Goal: Find specific page/section: Find specific page/section

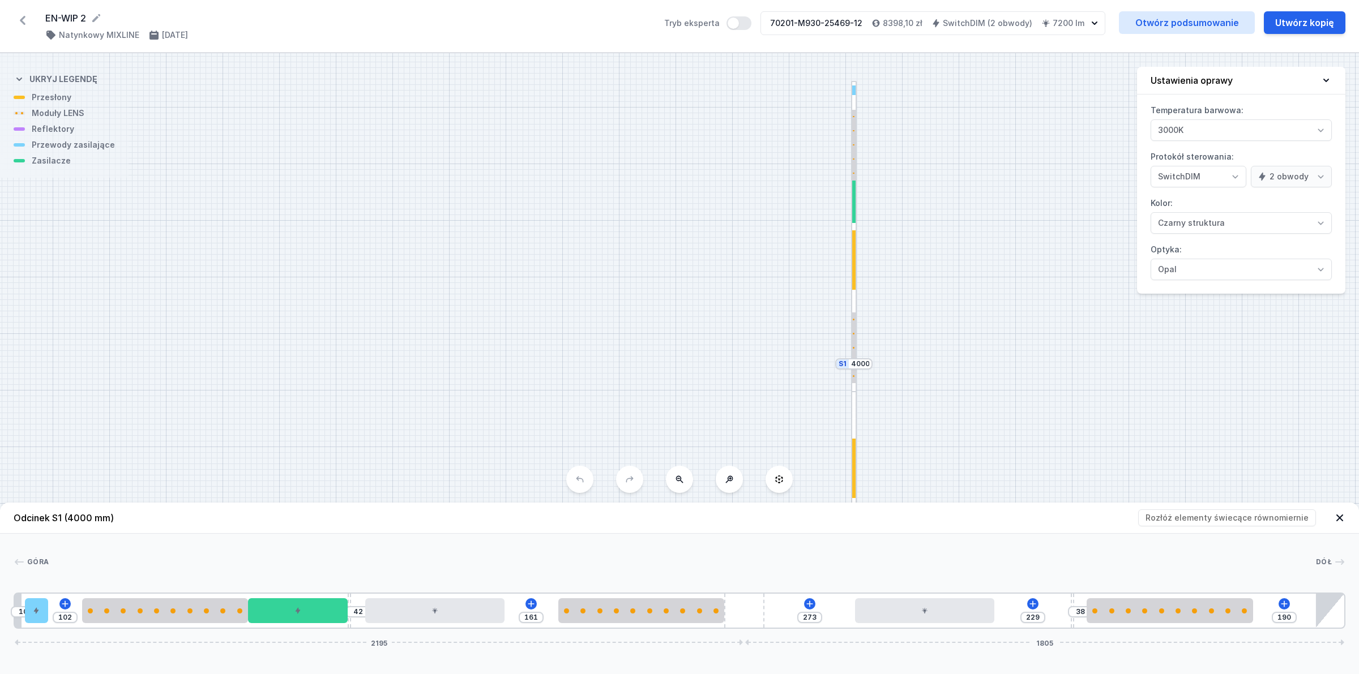
select select "3"
select select "true"
select select "2"
click at [669, 486] on button at bounding box center [679, 479] width 27 height 27
click at [671, 479] on button at bounding box center [679, 479] width 27 height 27
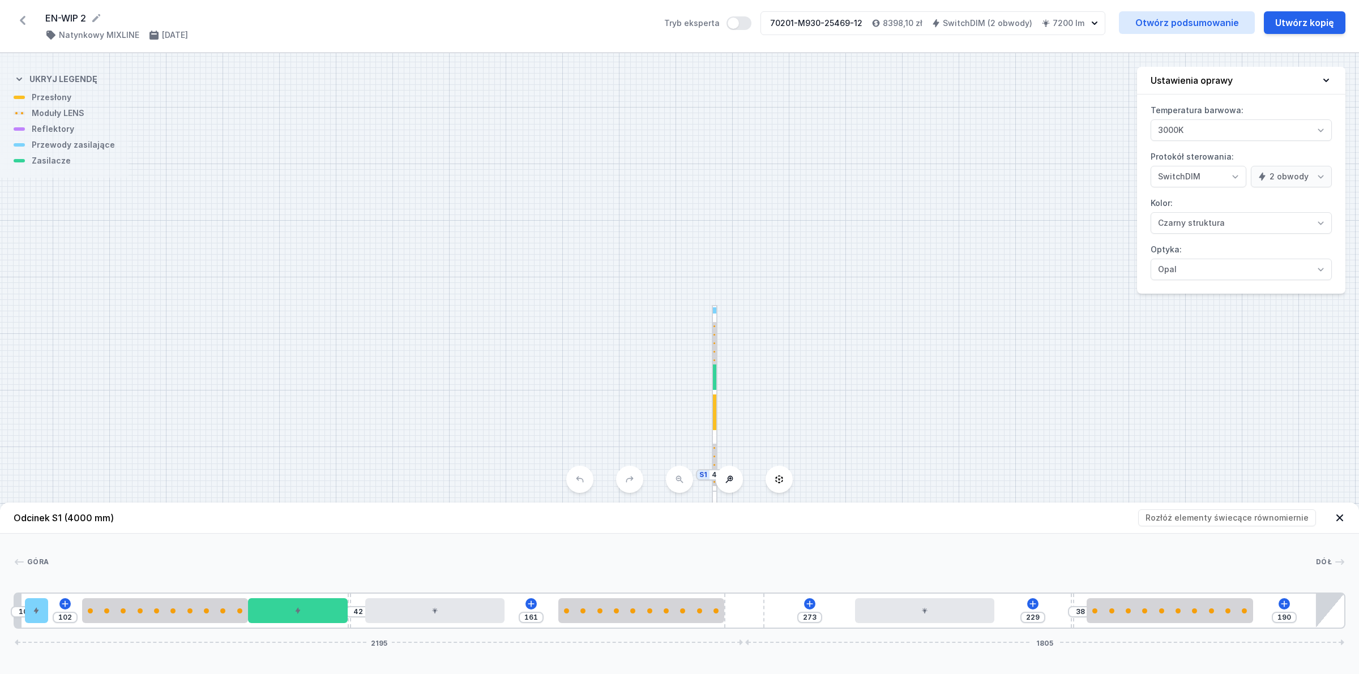
click at [671, 478] on div "S2 2500 S1 4000" at bounding box center [679, 363] width 1359 height 621
drag, startPoint x: 742, startPoint y: 345, endPoint x: 760, endPoint y: 98, distance: 248.1
click at [765, 61] on div "S2 2500 S1 4000" at bounding box center [679, 363] width 1359 height 621
drag, startPoint x: 635, startPoint y: 414, endPoint x: 641, endPoint y: 401, distance: 15.2
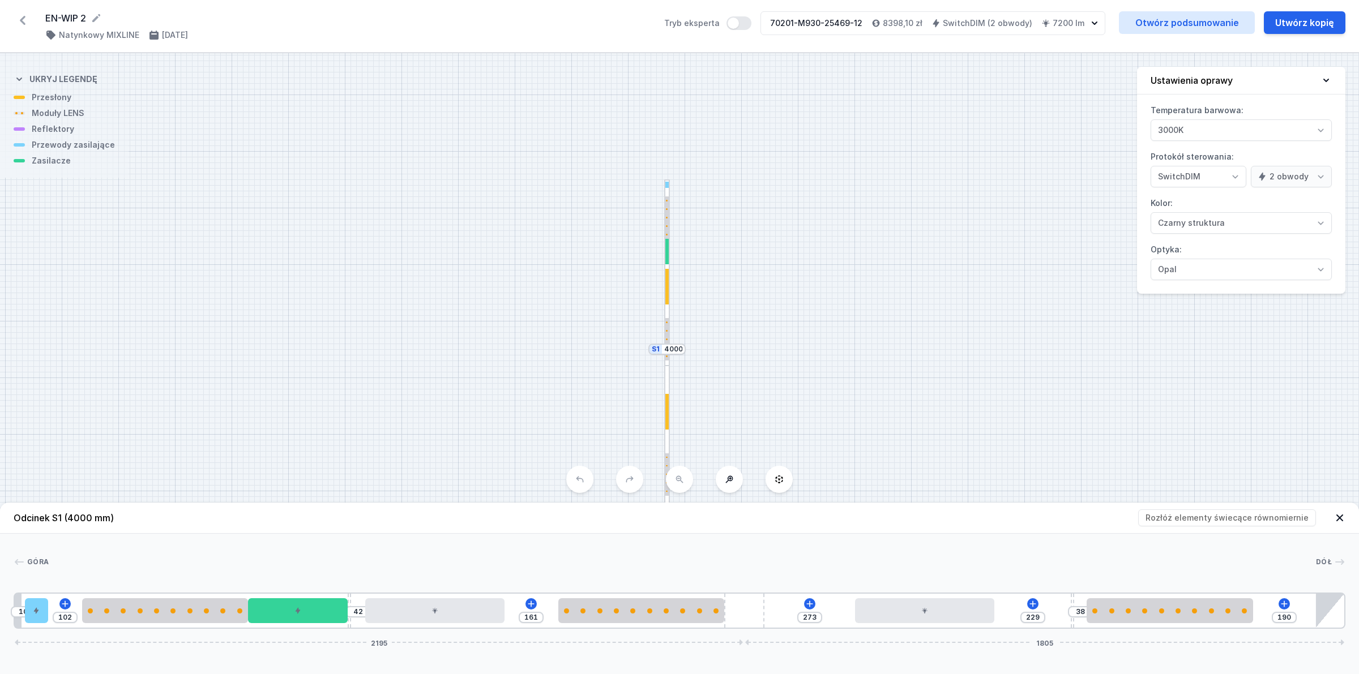
click at [635, 417] on div "S2 2500 S1 4000" at bounding box center [679, 363] width 1359 height 621
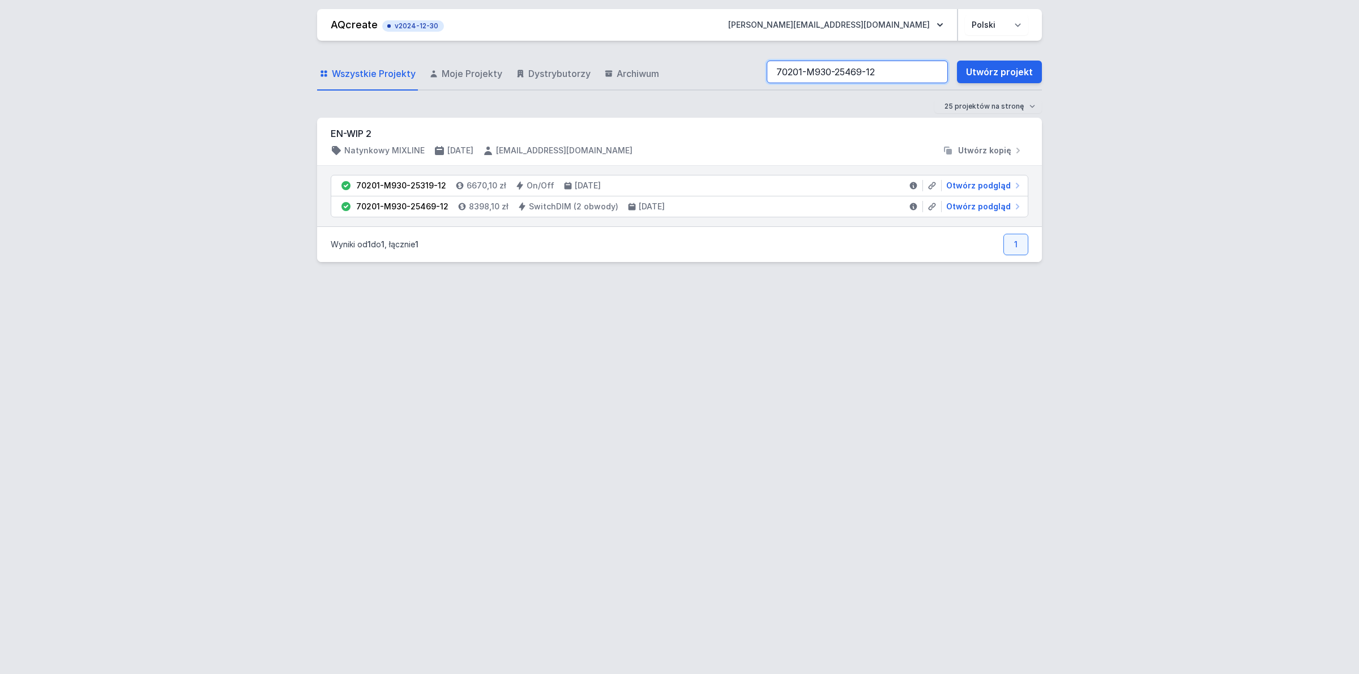
click at [883, 74] on input "70201-M930-25469-12" at bounding box center [857, 72] width 181 height 23
drag, startPoint x: 884, startPoint y: 75, endPoint x: 138, endPoint y: 109, distance: 747.5
click at [138, 108] on div "AQcreate v2024-12-30 [EMAIL_ADDRESS][PERSON_NAME][DOMAIN_NAME] Polski English W…" at bounding box center [679, 337] width 1359 height 674
paste input "8"
type input "70201-M930-25468-12"
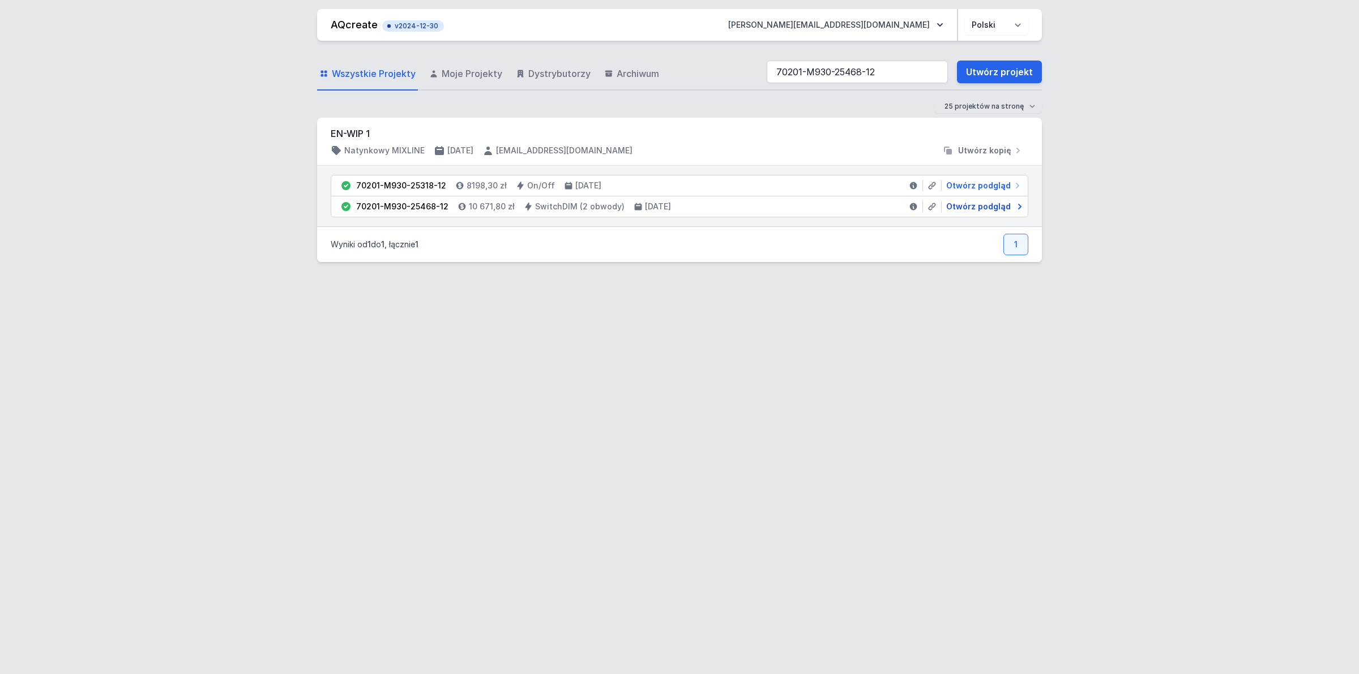
click at [994, 202] on span "Otwórz podgląd" at bounding box center [978, 206] width 65 height 11
select select "3"
select select "true"
select select "2"
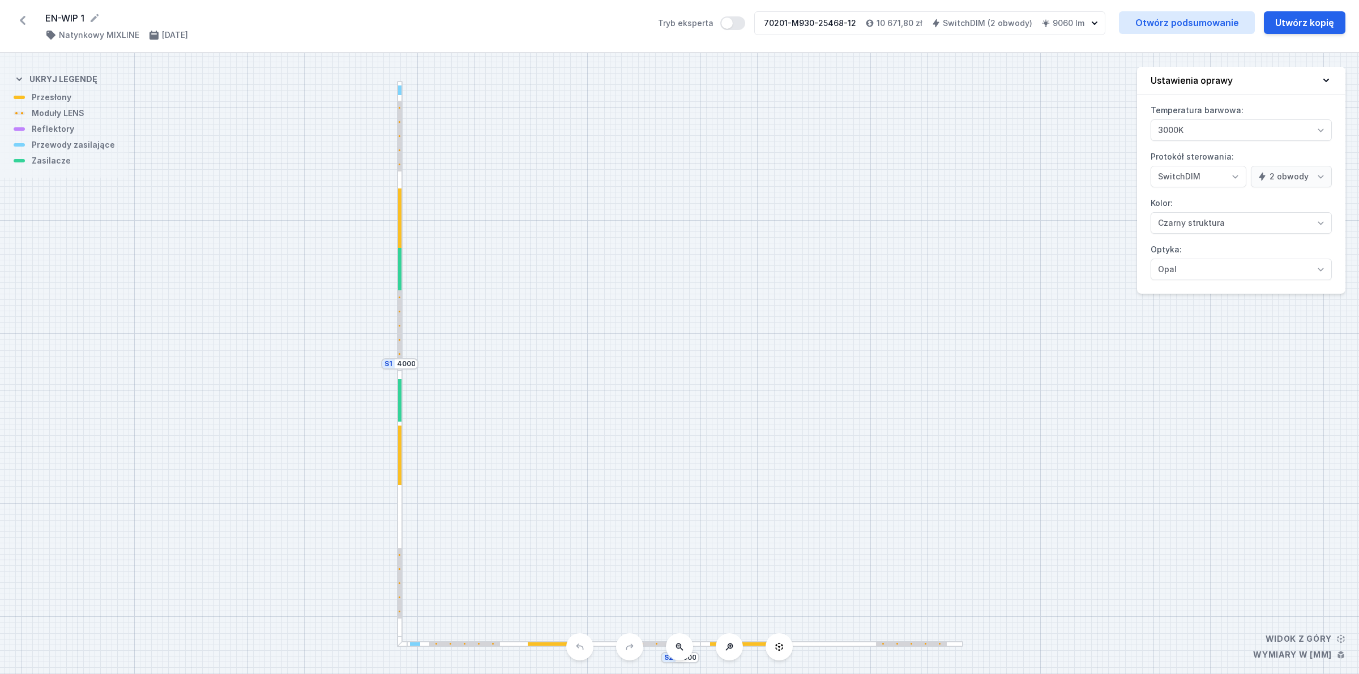
click at [912, 647] on div "S2 4000 S1 4000" at bounding box center [679, 363] width 1359 height 621
click at [915, 641] on div at bounding box center [831, 644] width 262 height 6
